Goal: Navigation & Orientation: Find specific page/section

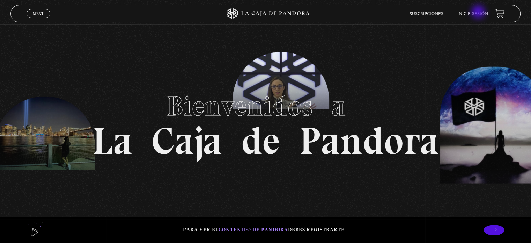
click at [479, 13] on link "Inicie sesión" at bounding box center [472, 14] width 31 height 4
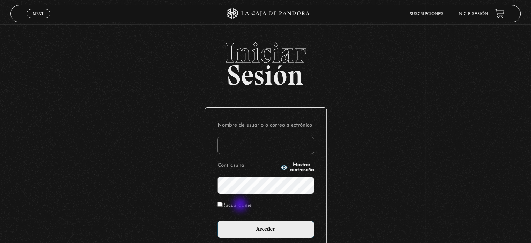
type input "yekamilena@gmail.com"
click at [240, 204] on label "Recuérdame" at bounding box center [234, 205] width 34 height 11
click at [222, 204] on input "Recuérdame" at bounding box center [219, 204] width 5 height 5
checkbox input "true"
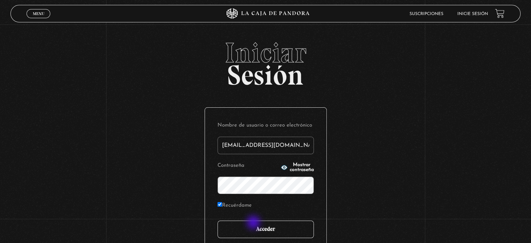
click at [255, 224] on input "Acceder" at bounding box center [265, 228] width 96 height 17
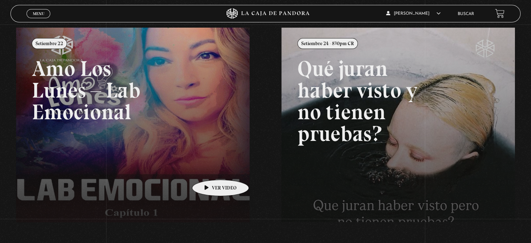
scroll to position [105, 0]
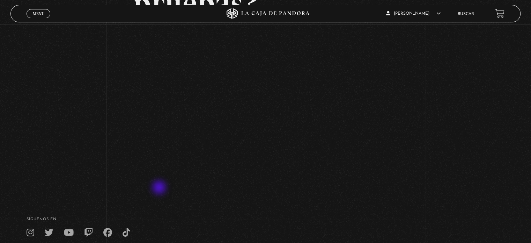
scroll to position [105, 0]
